Goal: Complete application form: Complete application form

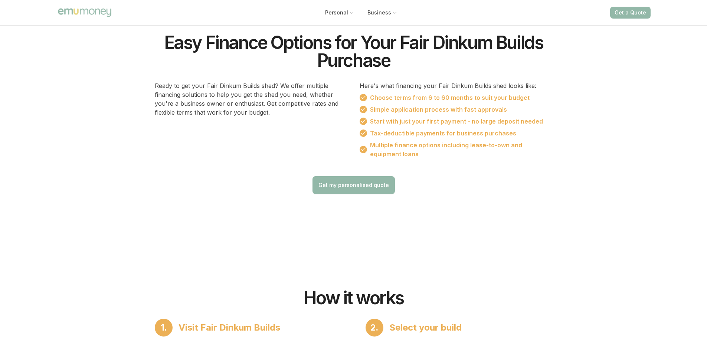
scroll to position [483, 0]
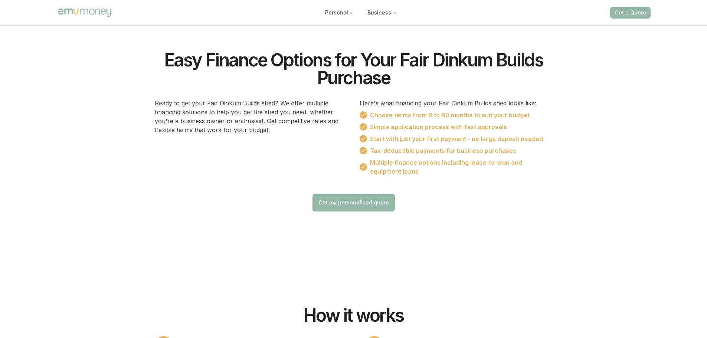
click at [355, 207] on button "Get my personalised quote" at bounding box center [354, 203] width 82 height 18
click at [344, 201] on link "Get my personalised quote" at bounding box center [354, 202] width 71 height 7
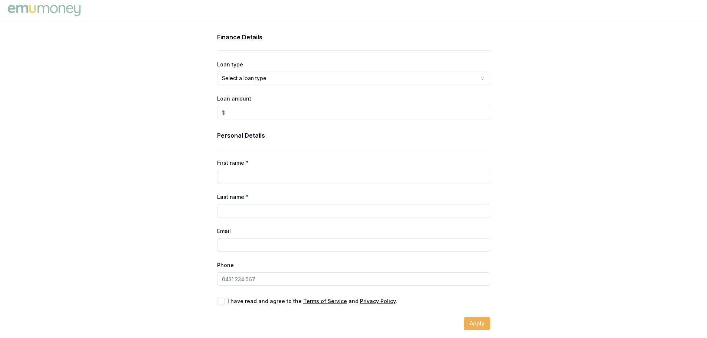
click at [486, 113] on input "Loan amount" at bounding box center [353, 112] width 273 height 13
type input "$0.00"
click at [483, 80] on html "Finance Details Loan type Select a loan type Consumer Loan Consumer Asset Comme…" at bounding box center [356, 169] width 713 height 338
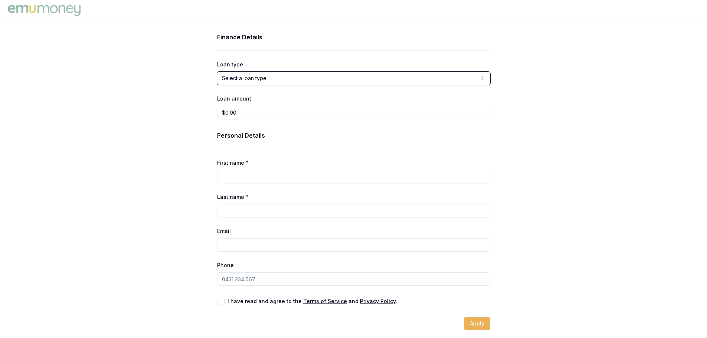
drag, startPoint x: 96, startPoint y: 149, endPoint x: 122, endPoint y: 120, distance: 39.2
click at [100, 149] on html "Finance Details Loan type Select a loan type Consumer Loan Consumer Asset Comme…" at bounding box center [353, 169] width 707 height 338
